Goal: Information Seeking & Learning: Learn about a topic

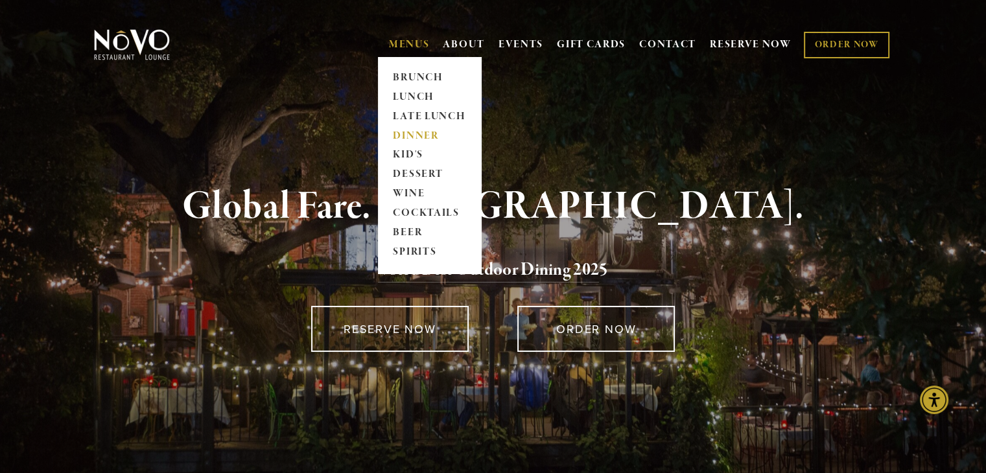
click at [410, 143] on link "DINNER" at bounding box center [429, 135] width 81 height 19
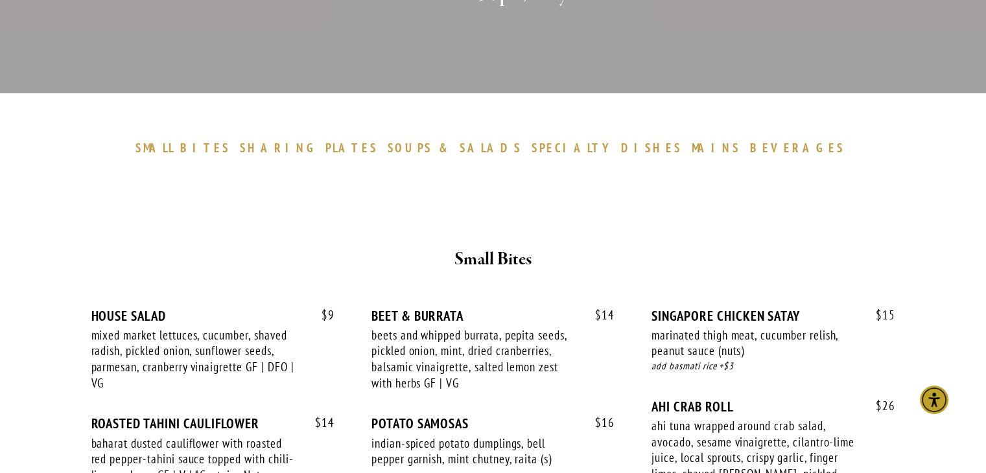
scroll to position [557, 0]
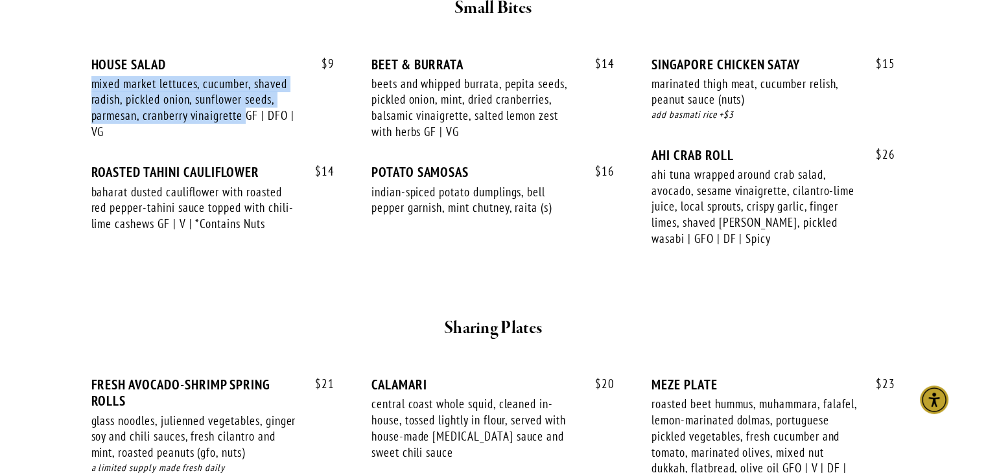
drag, startPoint x: 246, startPoint y: 120, endPoint x: 93, endPoint y: 75, distance: 160.2
click at [93, 76] on div "mixed market lettuces, cucumber, shaved radish, pickled onion, sunflower seeds,…" at bounding box center [194, 108] width 206 height 64
copy div "mixed market lettuces, cucumber, shaved radish, pickled onion, sunflower seeds,…"
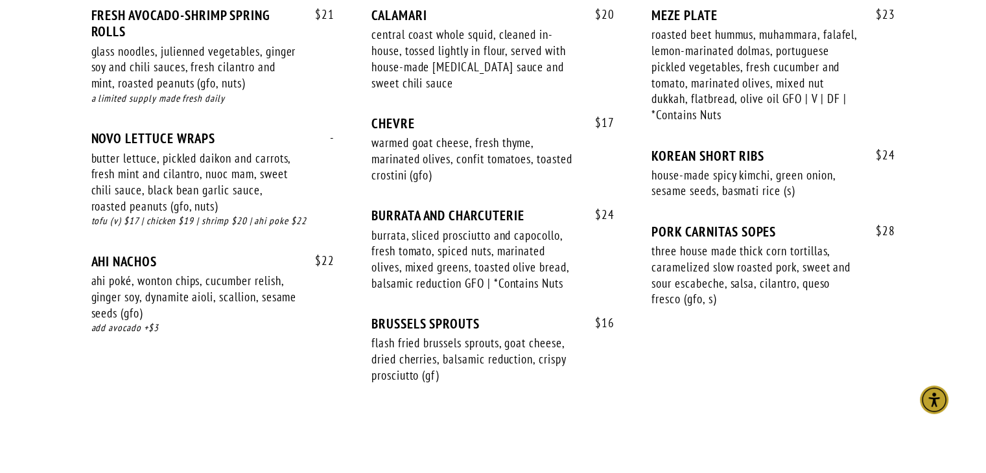
scroll to position [908, 0]
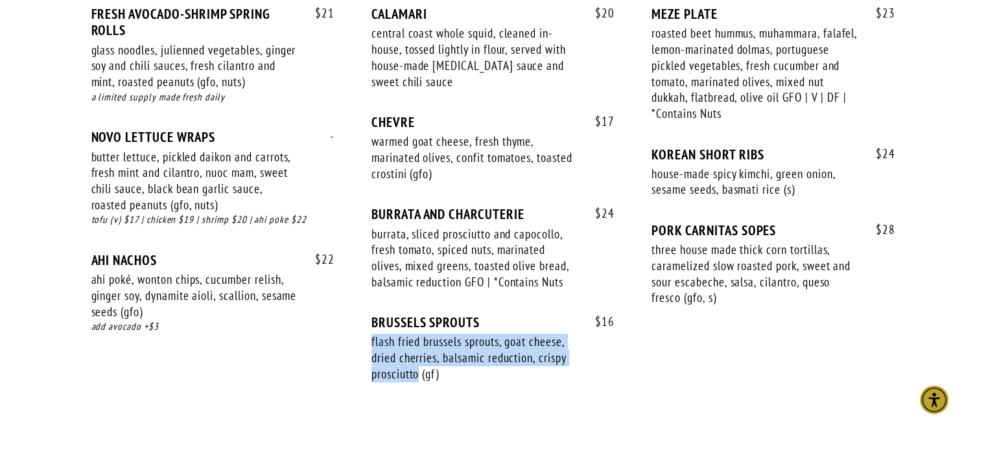
drag, startPoint x: 420, startPoint y: 373, endPoint x: 368, endPoint y: 348, distance: 58.0
click at [368, 348] on div "$ 21 FRESH AVOCADO-SHRIMP SPRING ROLLS glass noodles, julienned vegetables, gin…" at bounding box center [493, 206] width 804 height 401
copy div "flash fried brussels sprouts, goat cheese, dried cherries, balsamic reduction, …"
